Goal: Information Seeking & Learning: Compare options

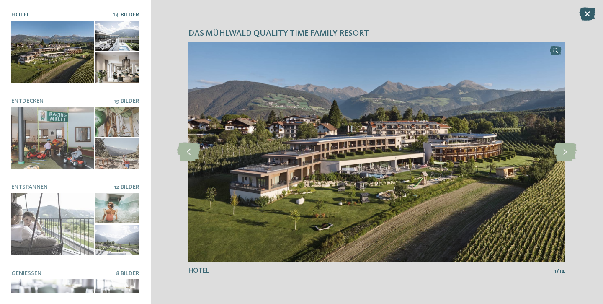
click at [587, 20] on icon at bounding box center [587, 13] width 16 height 13
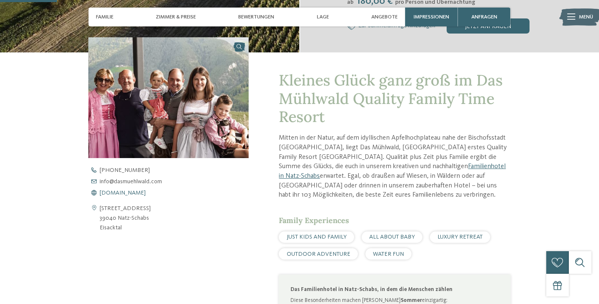
click at [131, 192] on span "www.dasmuehlwald.com" at bounding box center [123, 193] width 46 height 6
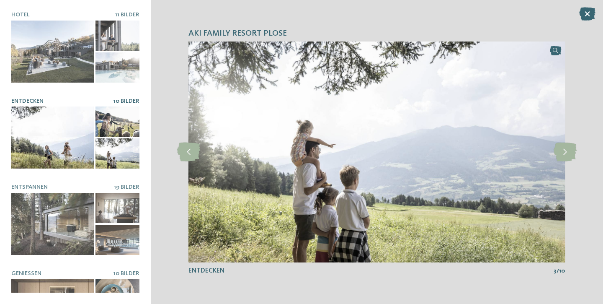
scroll to position [43, 0]
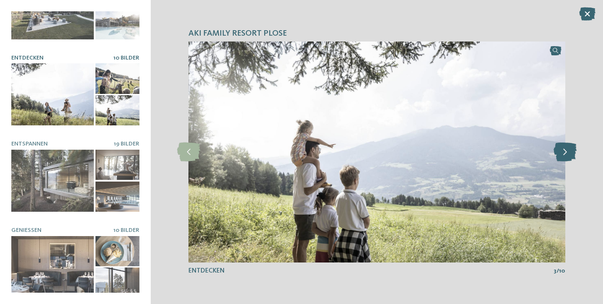
click at [564, 150] on icon at bounding box center [565, 151] width 23 height 19
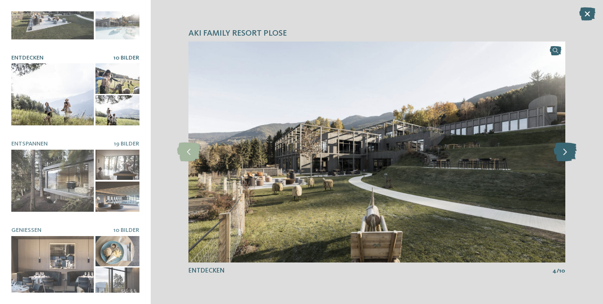
click at [564, 150] on icon at bounding box center [565, 151] width 23 height 19
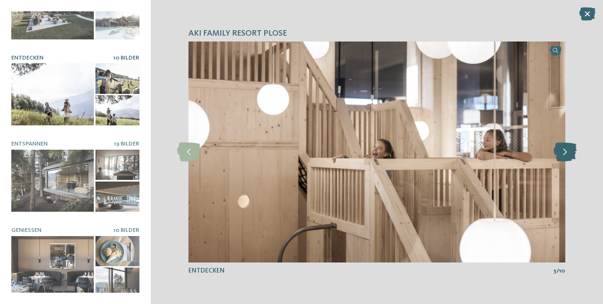
click at [564, 150] on icon at bounding box center [565, 151] width 23 height 19
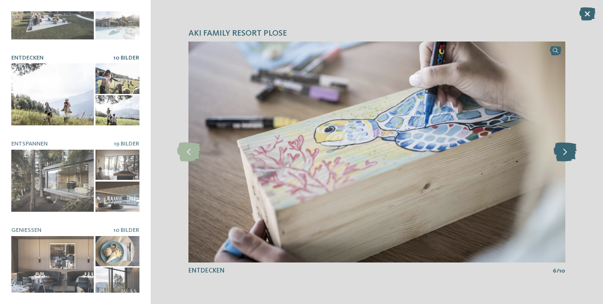
click at [564, 150] on icon at bounding box center [565, 151] width 23 height 19
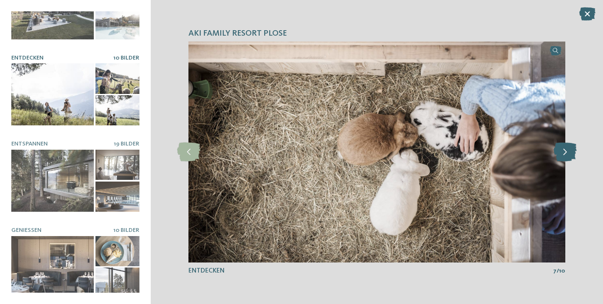
click at [564, 150] on icon at bounding box center [565, 151] width 23 height 19
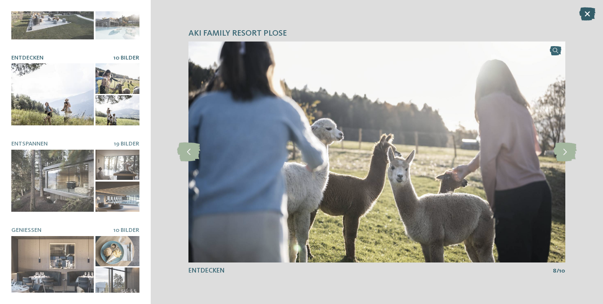
click at [589, 15] on icon at bounding box center [587, 13] width 16 height 13
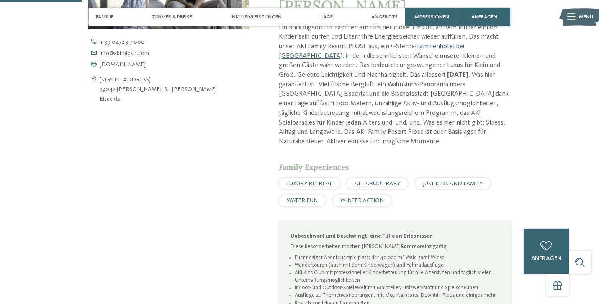
scroll to position [358, 0]
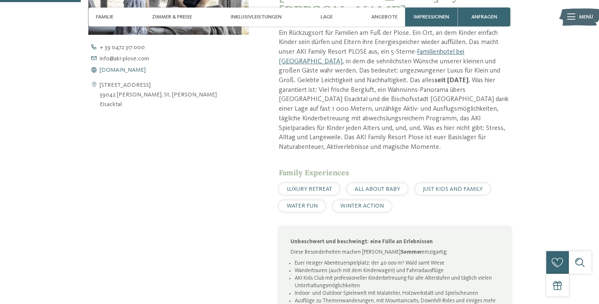
click at [124, 70] on span "www.aki-plose.com" at bounding box center [123, 70] width 46 height 6
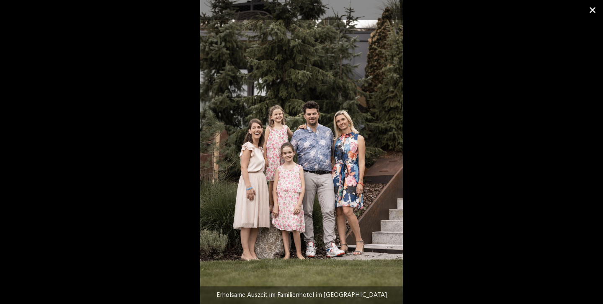
click at [591, 10] on span at bounding box center [592, 10] width 21 height 20
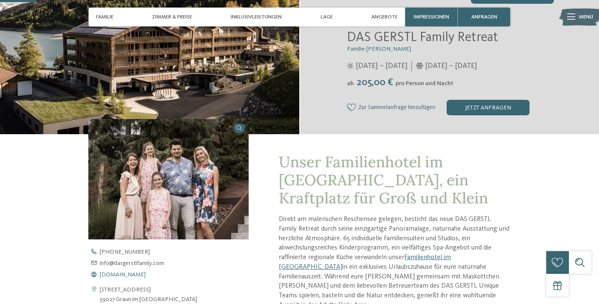
click at [145, 271] on span "www.dasgerstlfamily.com" at bounding box center [123, 274] width 46 height 6
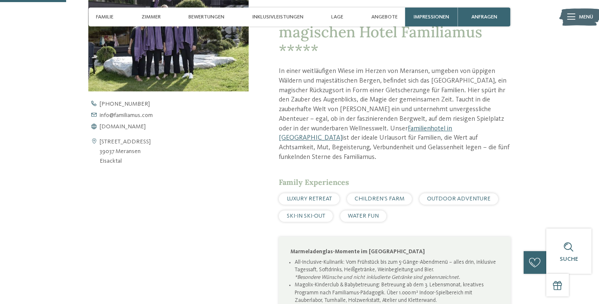
scroll to position [302, 0]
click at [129, 125] on span "[DOMAIN_NAME]" at bounding box center [123, 126] width 46 height 6
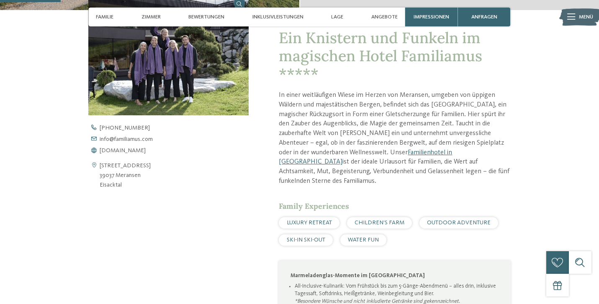
scroll to position [277, 0]
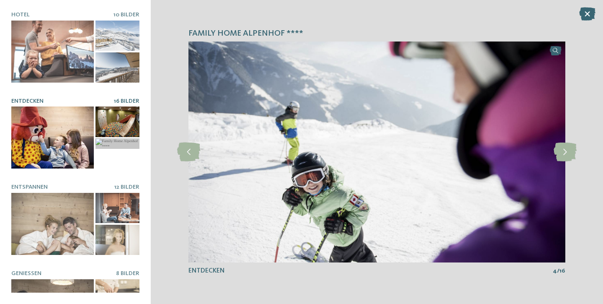
scroll to position [174, 0]
click at [589, 15] on icon at bounding box center [587, 13] width 16 height 13
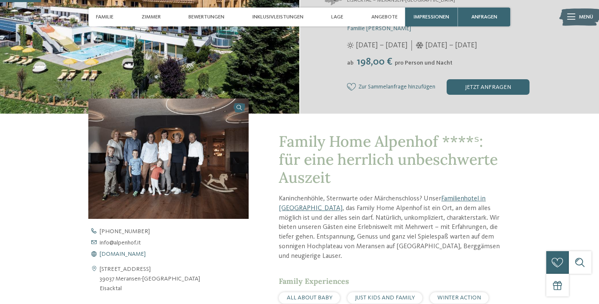
click at [118, 252] on span "[DOMAIN_NAME]" at bounding box center [123, 254] width 46 height 6
